Goal: Task Accomplishment & Management: Manage account settings

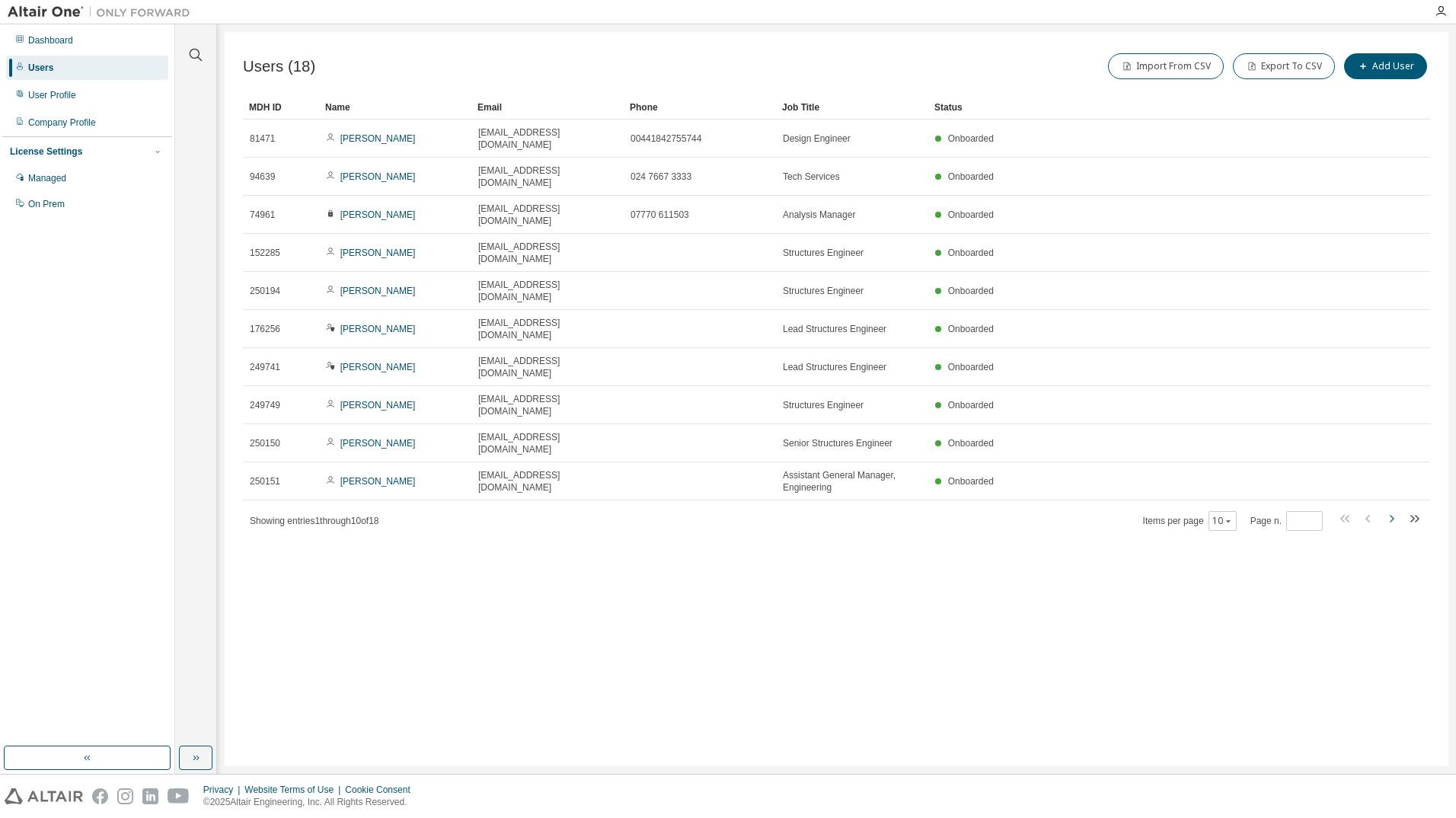
click at [1393, 510] on icon "button" at bounding box center [1391, 518] width 18 height 18
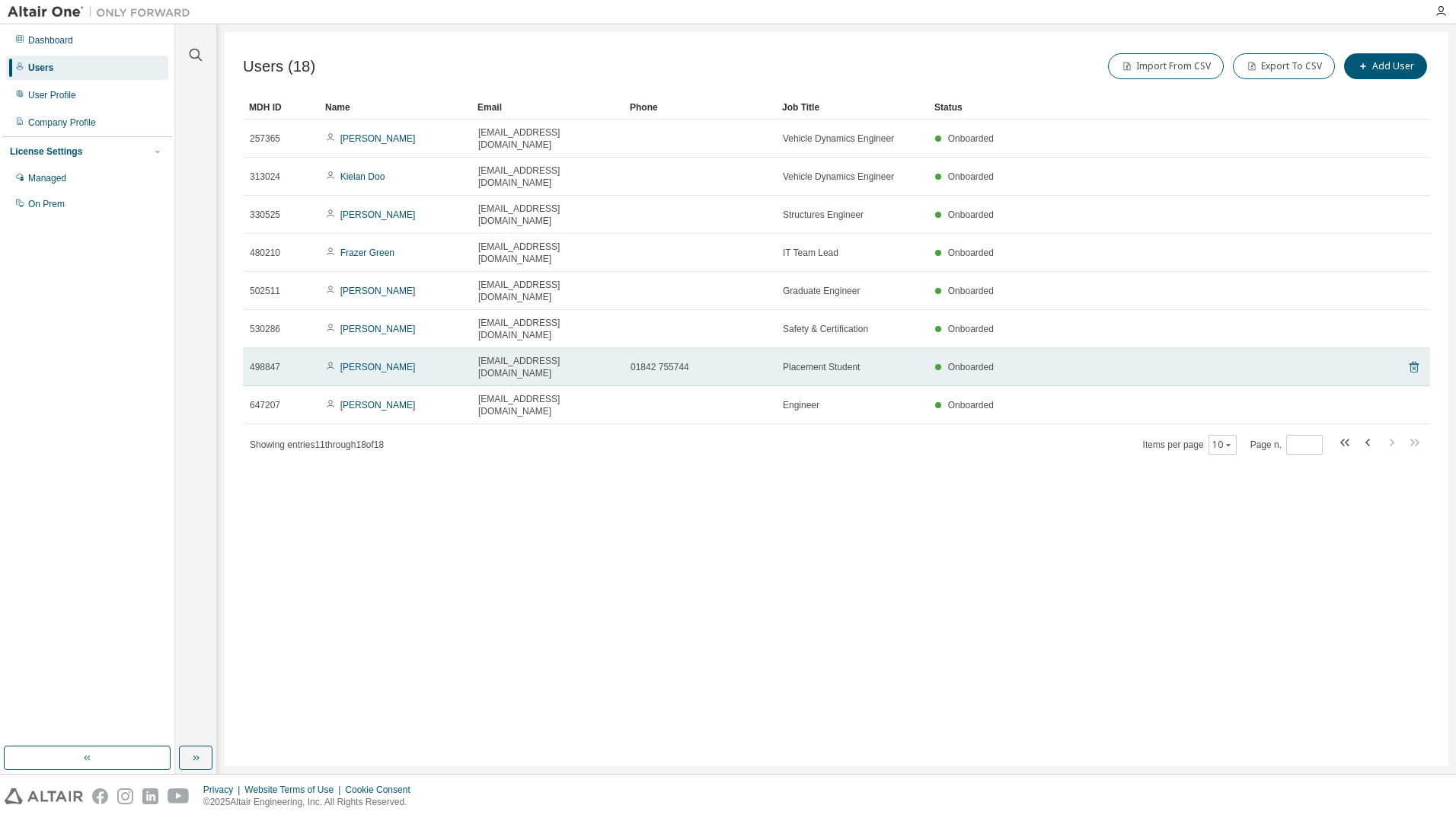
click at [1416, 358] on icon at bounding box center [1414, 367] width 14 height 18
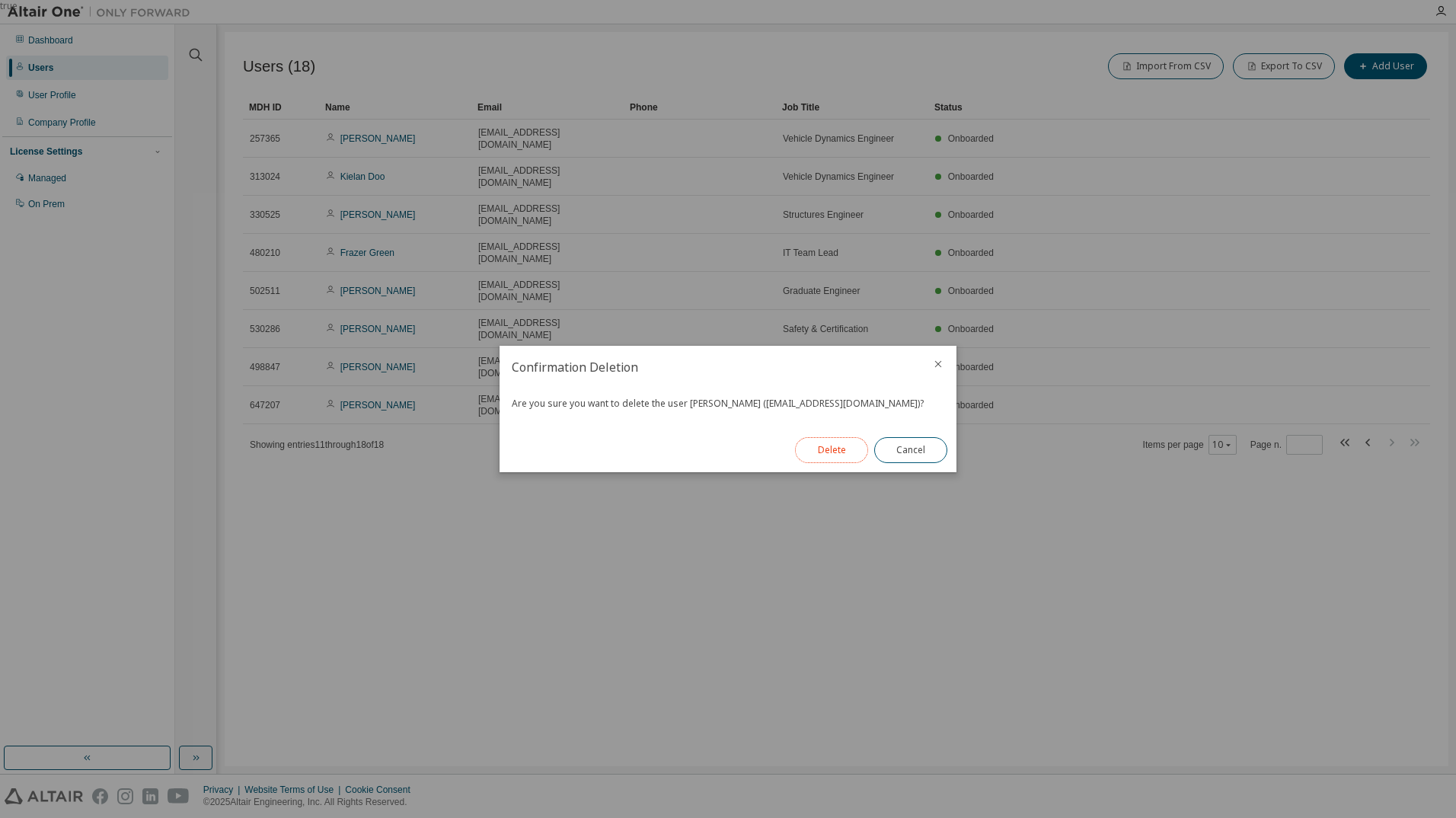
click at [826, 446] on button "Delete" at bounding box center [831, 450] width 73 height 26
click at [911, 453] on button "Close" at bounding box center [911, 450] width 73 height 26
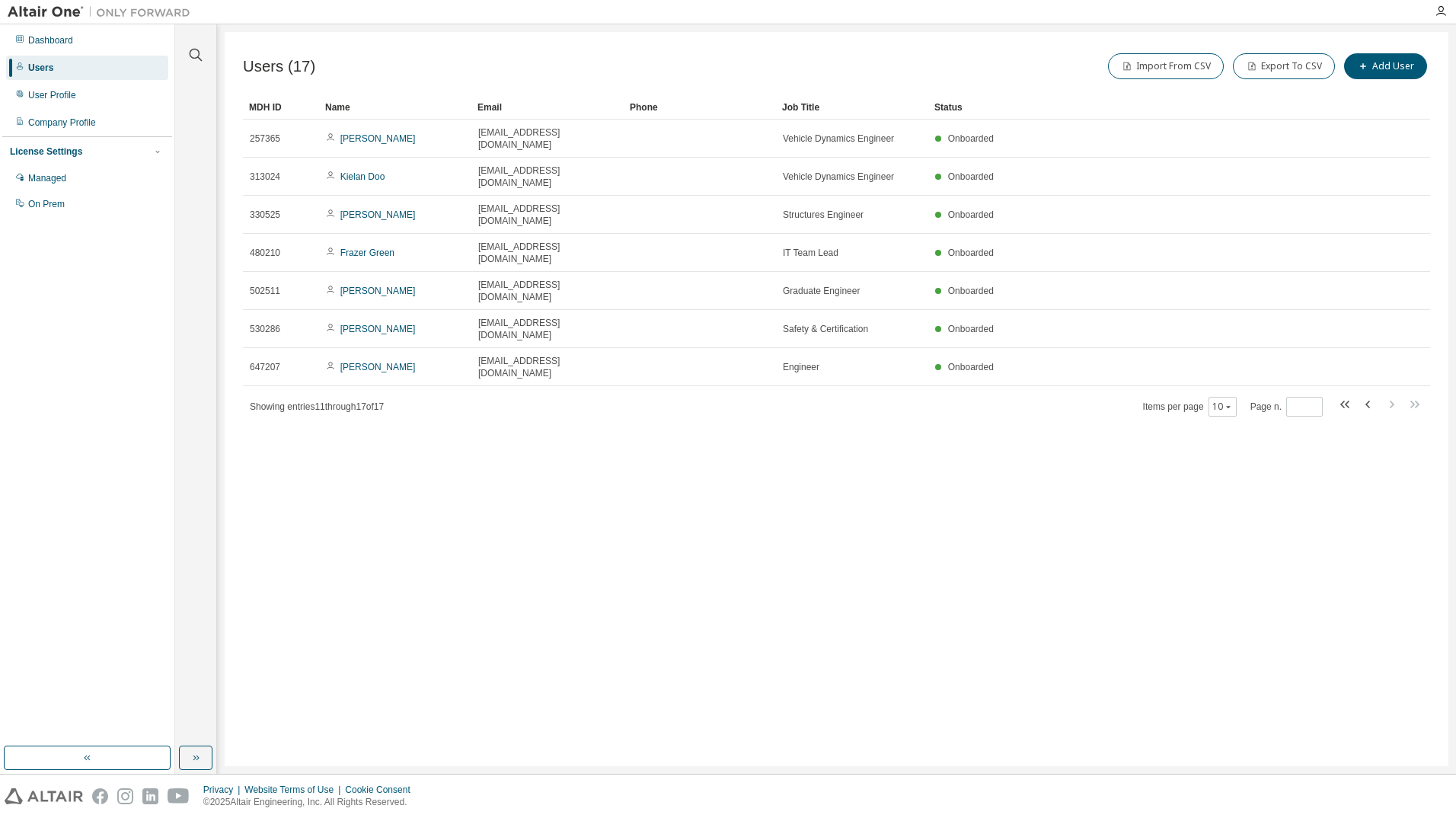
click at [576, 446] on div "Users (17) Import From CSV Export To CSV Add User Clear Load Save Save As Field…" at bounding box center [837, 399] width 1224 height 735
click at [1366, 395] on icon "button" at bounding box center [1368, 404] width 18 height 18
type input "*"
